Goal: Information Seeking & Learning: Learn about a topic

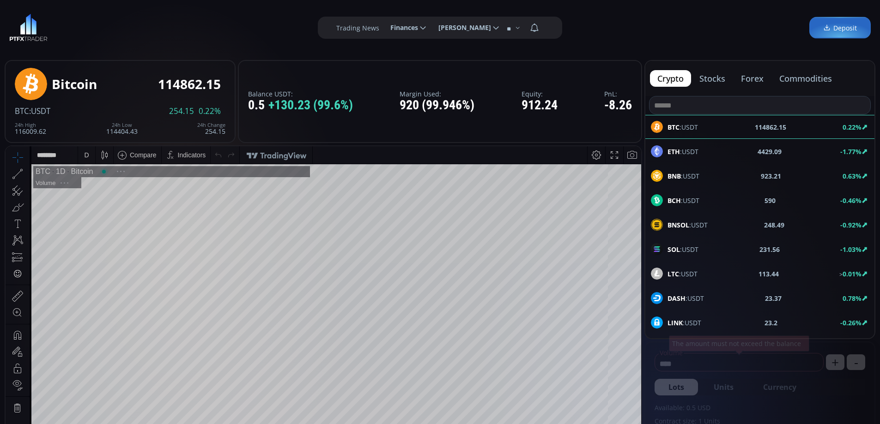
scroll to position [128, 0]
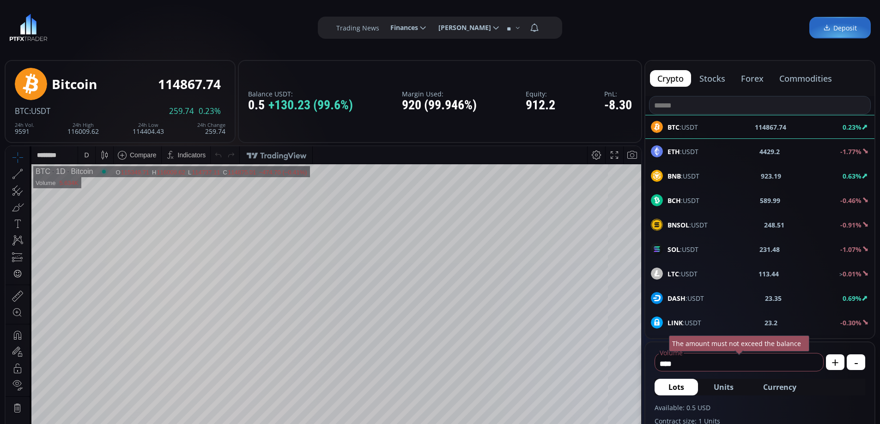
click at [753, 79] on button "forex" at bounding box center [751, 78] width 37 height 17
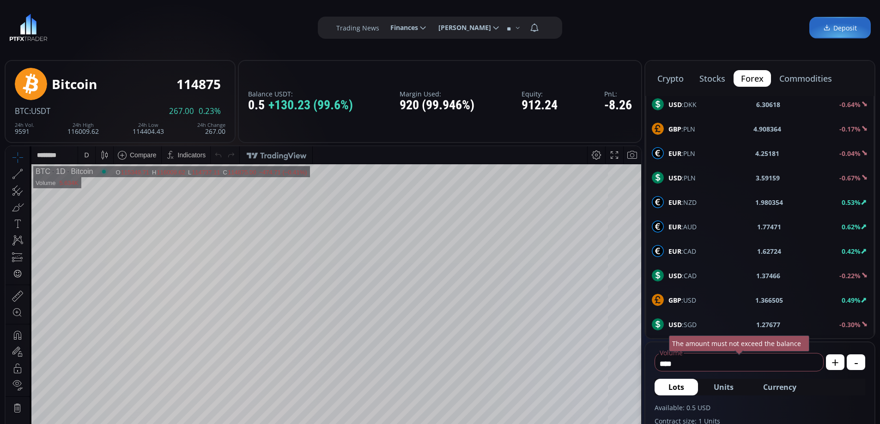
scroll to position [494, 0]
click at [700, 175] on div "EUR :USD 1.183794 0.63%" at bounding box center [760, 178] width 216 height 12
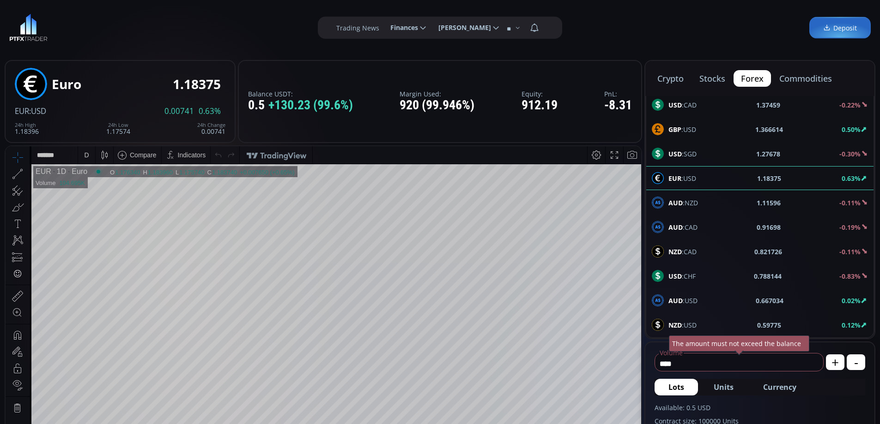
click at [85, 155] on div "D" at bounding box center [86, 155] width 5 height 7
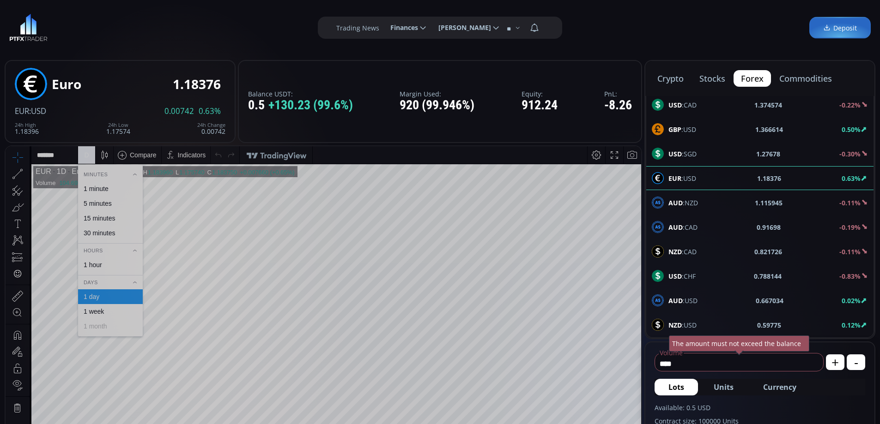
click at [93, 265] on div "1 hour" at bounding box center [93, 264] width 18 height 7
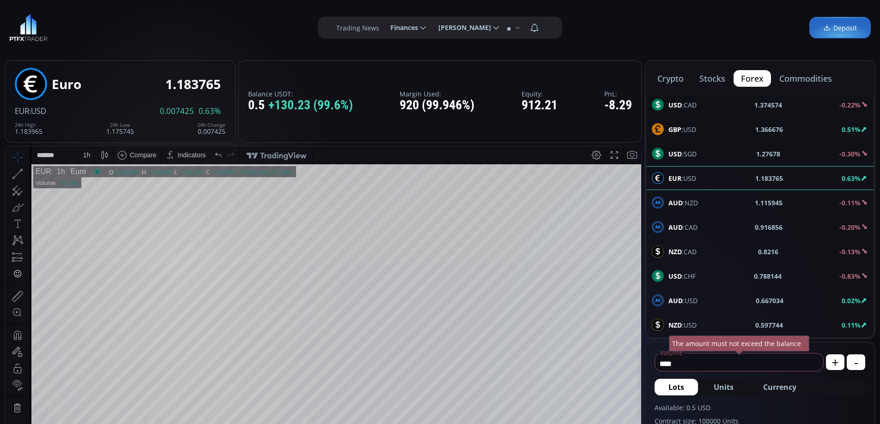
click at [641, 310] on html "Date Range 5y 1y 3m 1m 5d 1d 14:14:12 (UTC) log auto EUR 1h Euro O 1.182400 H 1…" at bounding box center [324, 355] width 636 height 418
click at [672, 81] on button "crypto" at bounding box center [670, 78] width 41 height 17
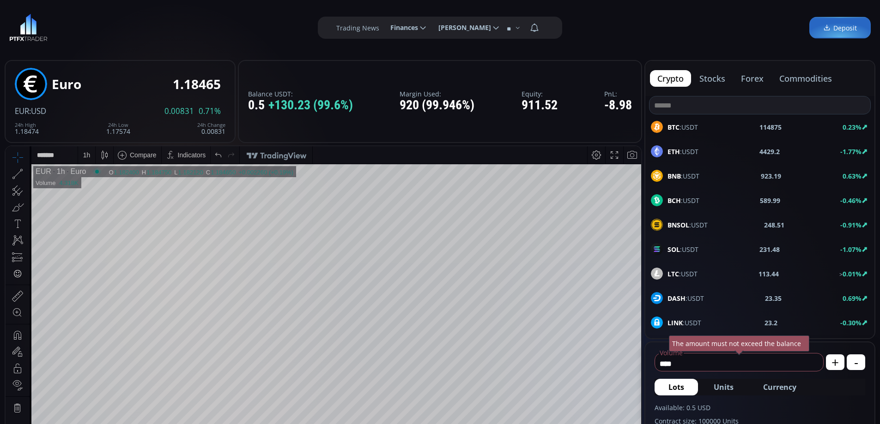
click at [244, 41] on div "**********" at bounding box center [440, 27] width 880 height 55
